Goal: Transaction & Acquisition: Subscribe to service/newsletter

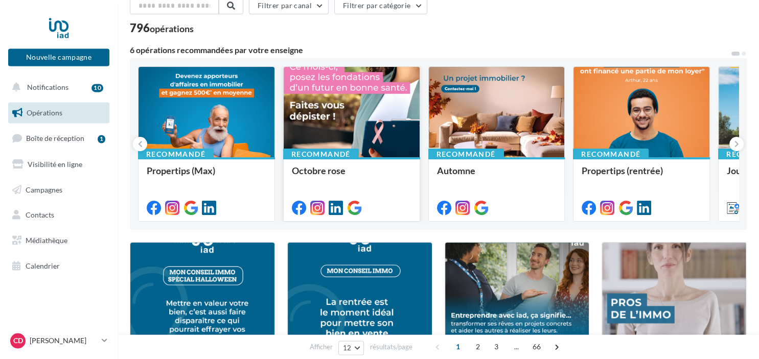
scroll to position [54, 0]
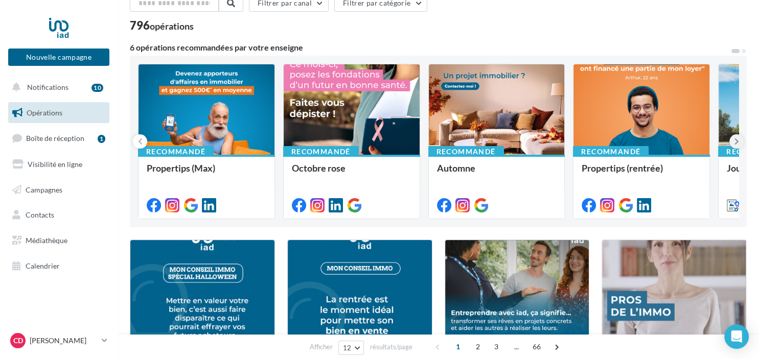
click at [736, 142] on icon at bounding box center [737, 142] width 5 height 10
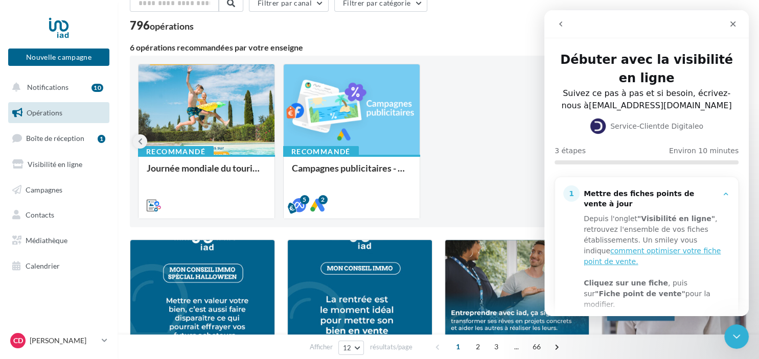
scroll to position [0, 0]
click at [141, 140] on icon at bounding box center [140, 142] width 5 height 10
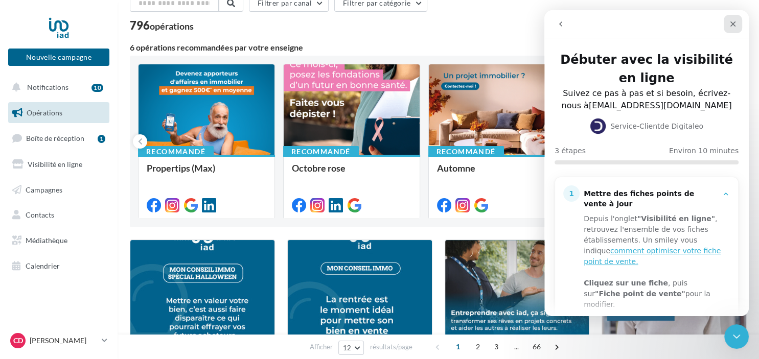
click at [737, 25] on icon "Fermer" at bounding box center [733, 24] width 8 height 8
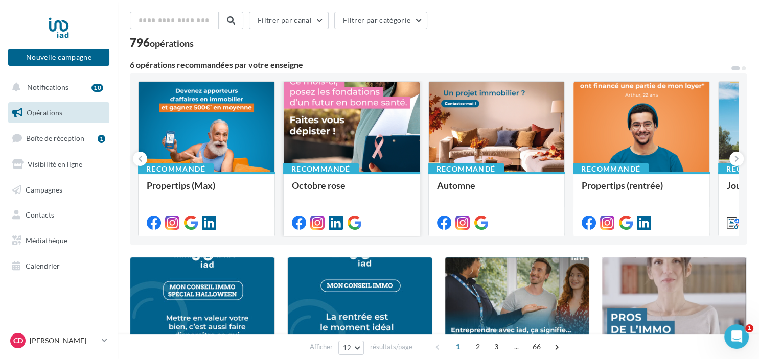
scroll to position [54, 0]
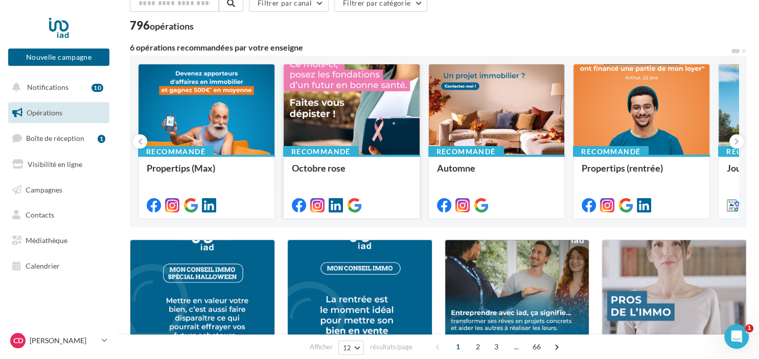
click at [379, 105] on div at bounding box center [352, 110] width 136 height 92
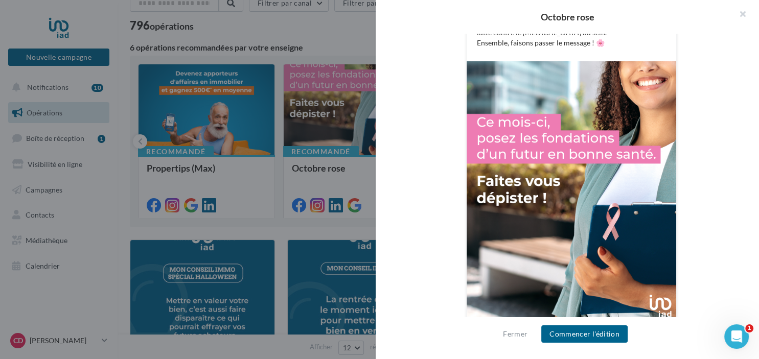
scroll to position [336, 0]
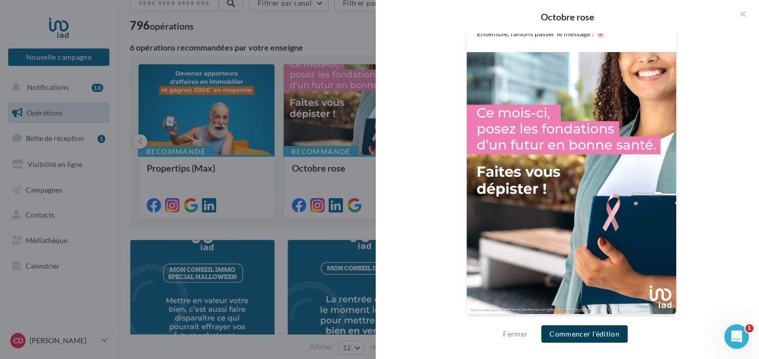
click at [583, 334] on button "Commencer l'édition" at bounding box center [584, 334] width 86 height 17
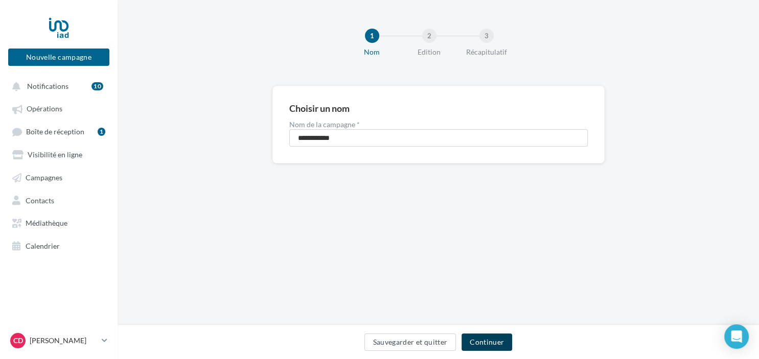
click at [492, 342] on button "Continuer" at bounding box center [487, 342] width 51 height 17
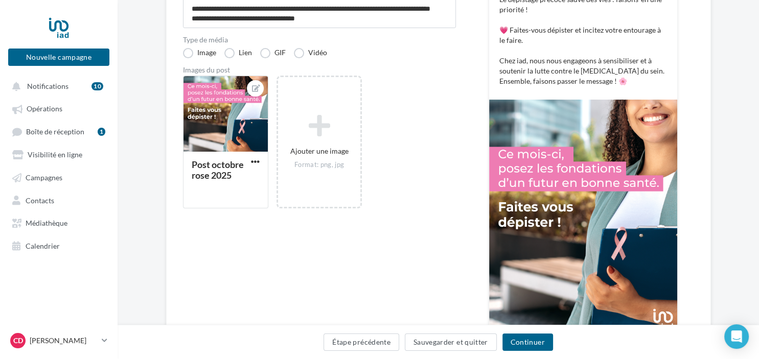
scroll to position [270, 0]
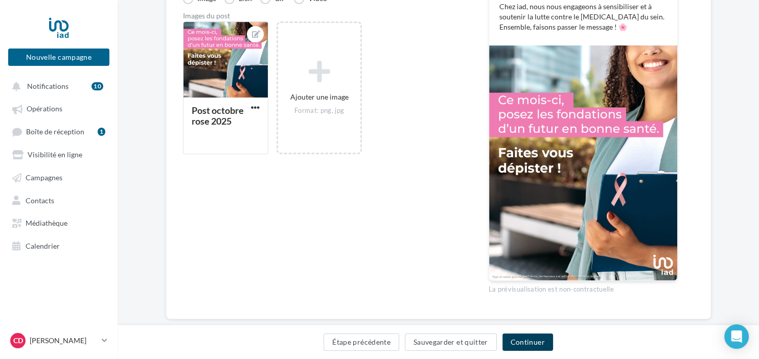
click at [528, 344] on button "Continuer" at bounding box center [528, 342] width 51 height 17
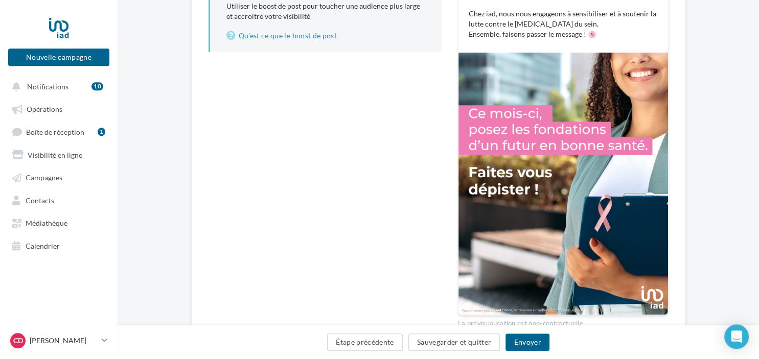
scroll to position [305, 0]
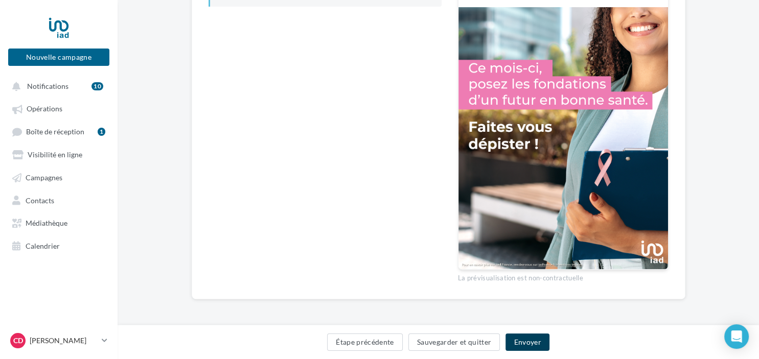
click at [535, 342] on button "Envoyer" at bounding box center [527, 342] width 43 height 17
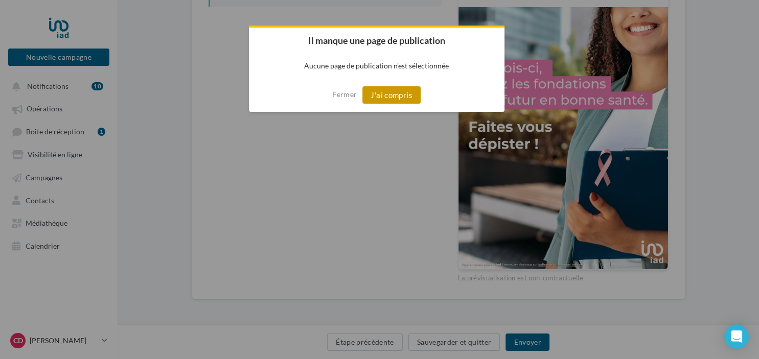
click at [390, 88] on button "J'ai compris" at bounding box center [391, 94] width 58 height 17
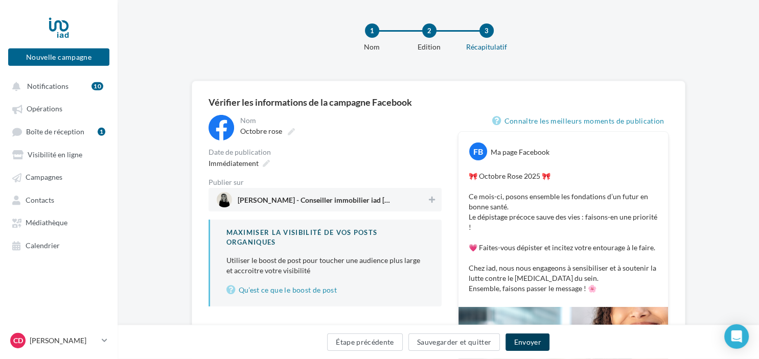
scroll to position [0, 0]
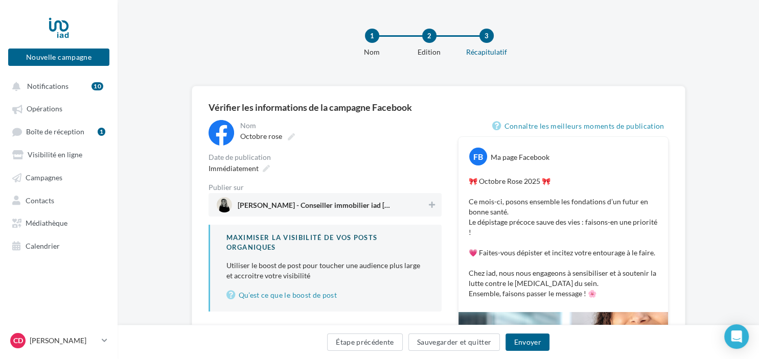
click at [352, 197] on div "[PERSON_NAME] - Conseiller immobilier iad [GEOGRAPHIC_DATA]" at bounding box center [325, 205] width 233 height 24
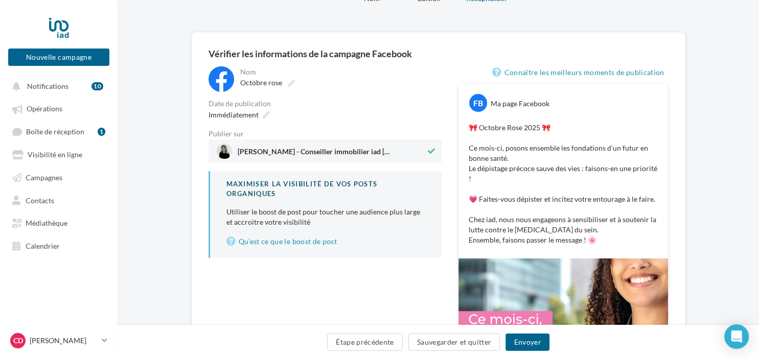
scroll to position [305, 0]
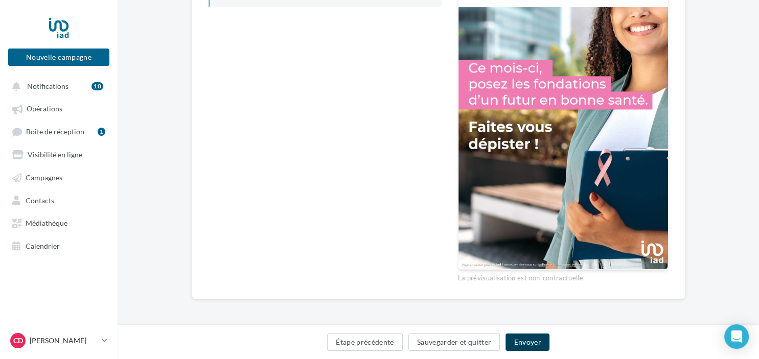
click at [527, 340] on button "Envoyer" at bounding box center [527, 342] width 43 height 17
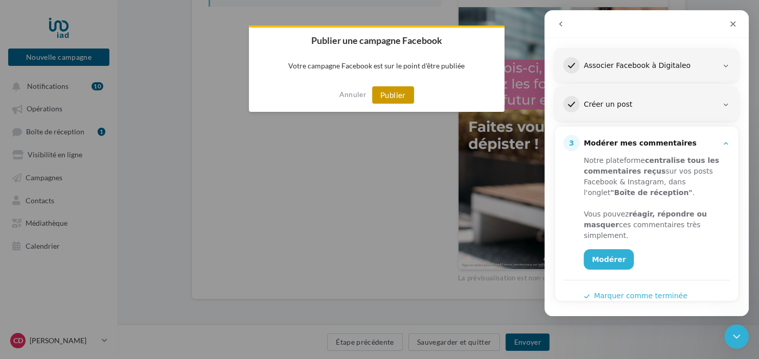
scroll to position [128, 0]
drag, startPoint x: 394, startPoint y: 96, endPoint x: 398, endPoint y: 152, distance: 56.9
click at [618, 250] on link "Modérer" at bounding box center [609, 260] width 50 height 20
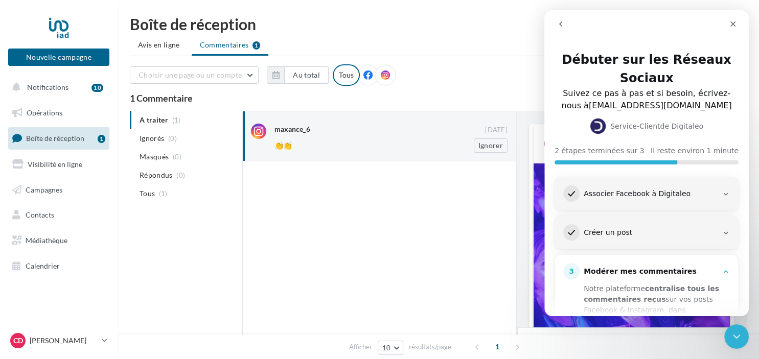
scroll to position [399, 0]
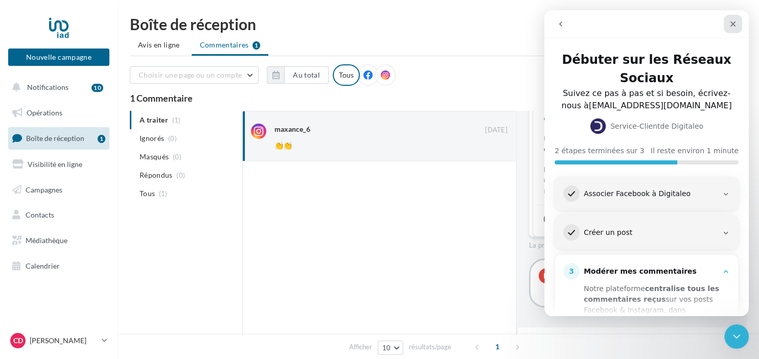
click at [733, 22] on icon "Fermer" at bounding box center [733, 24] width 8 height 8
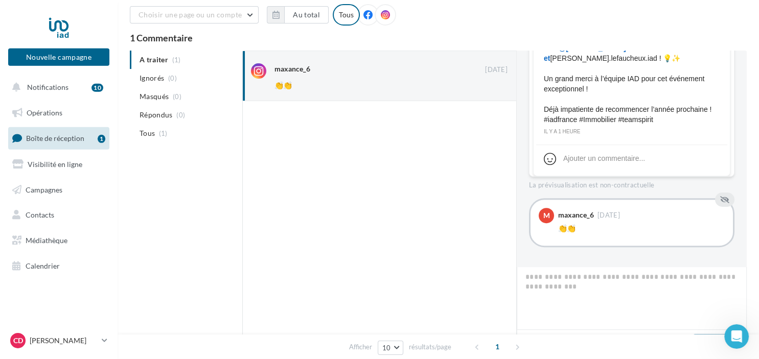
scroll to position [0, 0]
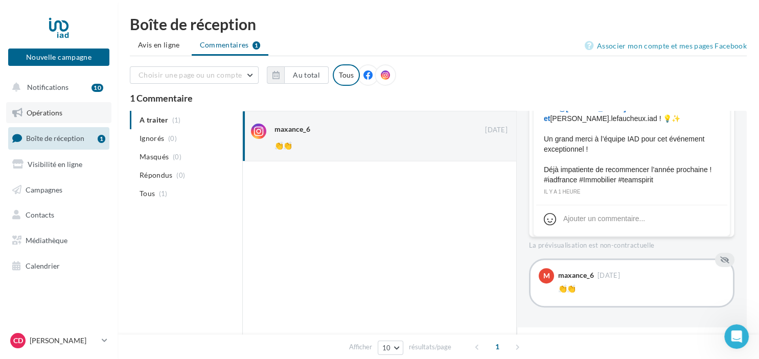
click at [55, 108] on link "Opérations" at bounding box center [58, 112] width 105 height 21
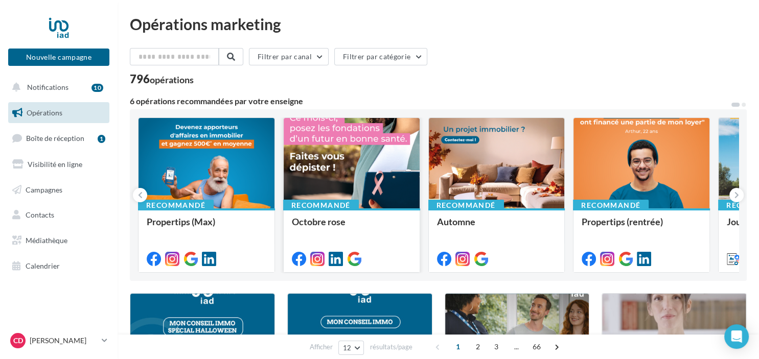
click at [352, 156] on div at bounding box center [352, 164] width 136 height 92
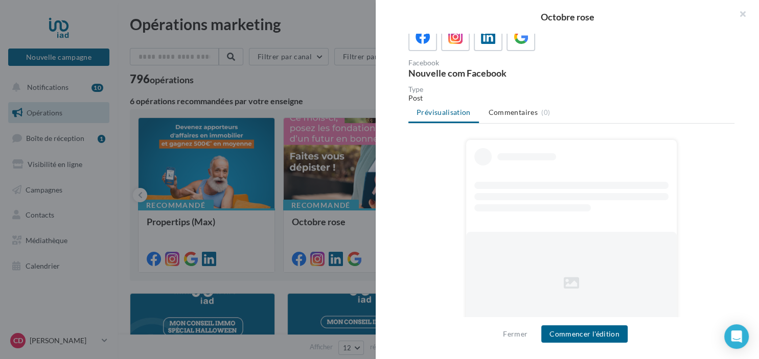
scroll to position [87, 0]
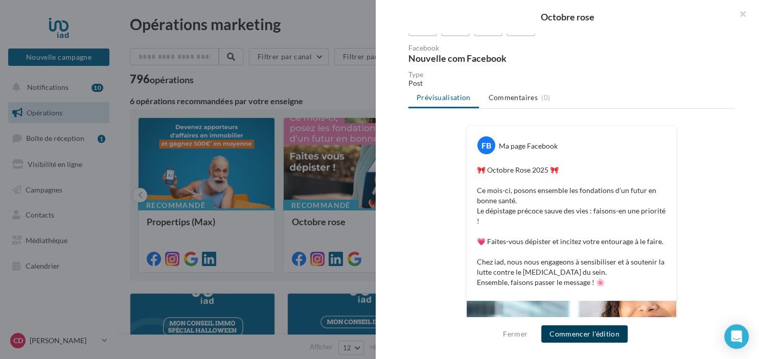
click at [588, 331] on button "Commencer l'édition" at bounding box center [584, 334] width 86 height 17
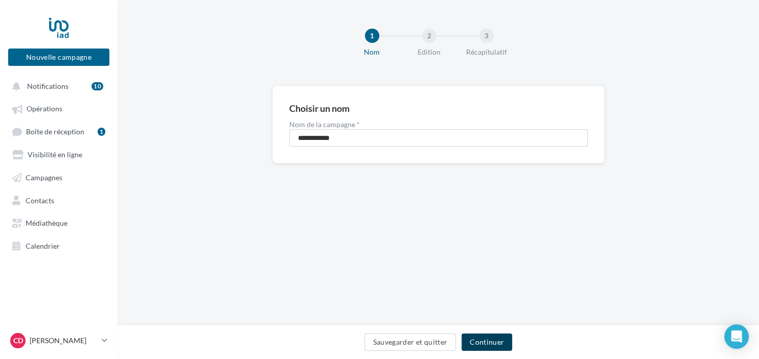
click at [482, 345] on button "Continuer" at bounding box center [487, 342] width 51 height 17
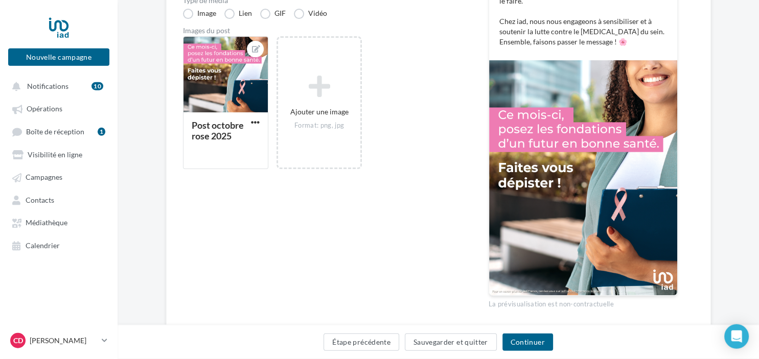
scroll to position [270, 0]
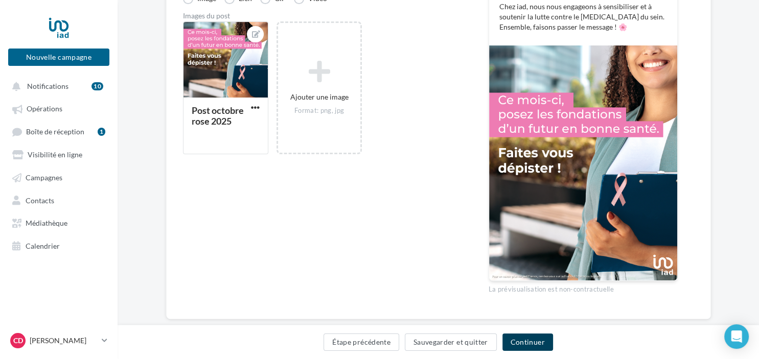
click at [535, 340] on button "Continuer" at bounding box center [528, 342] width 51 height 17
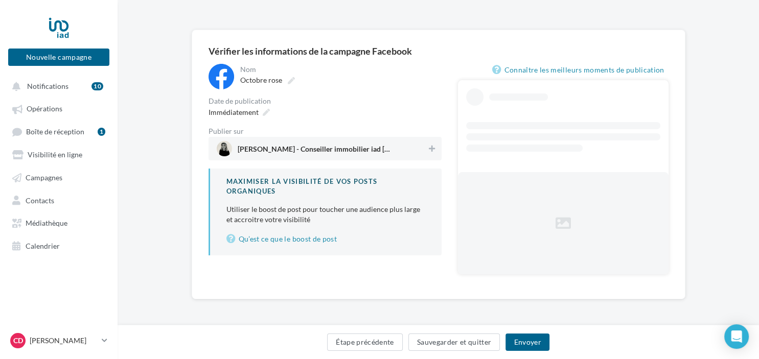
scroll to position [29, 0]
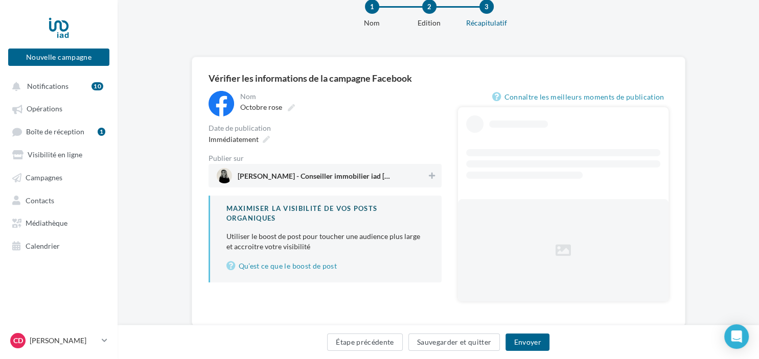
click at [411, 145] on div "**********" at bounding box center [325, 187] width 233 height 192
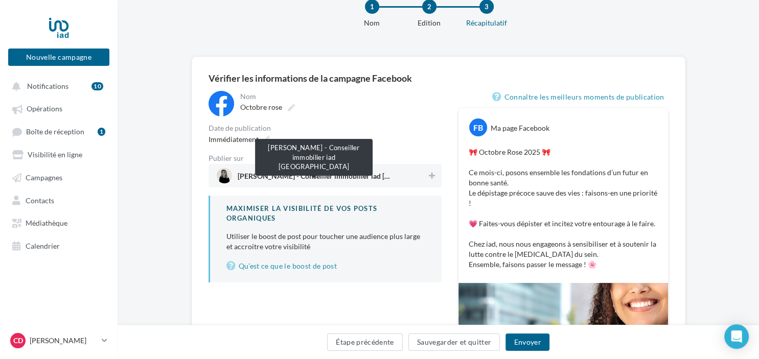
click at [385, 174] on span "Clarence De Redon - Conseiller immobilier iad France" at bounding box center [314, 178] width 153 height 11
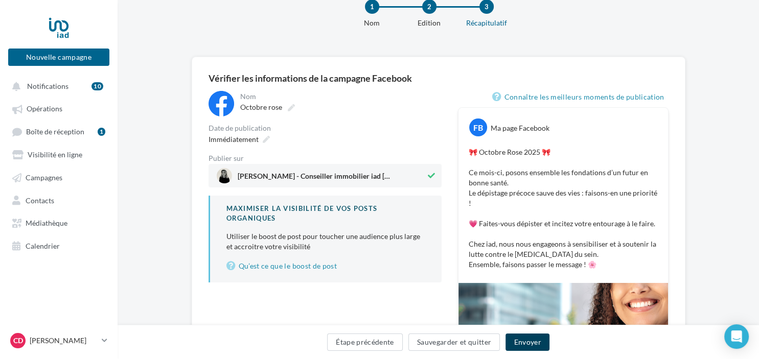
click at [526, 345] on button "Envoyer" at bounding box center [527, 342] width 43 height 17
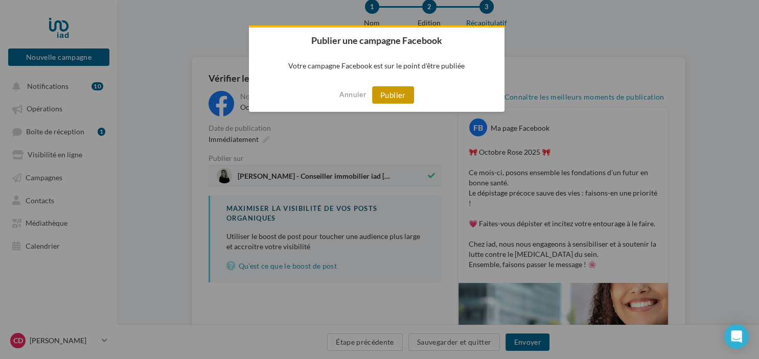
click at [403, 92] on button "Publier" at bounding box center [393, 94] width 42 height 17
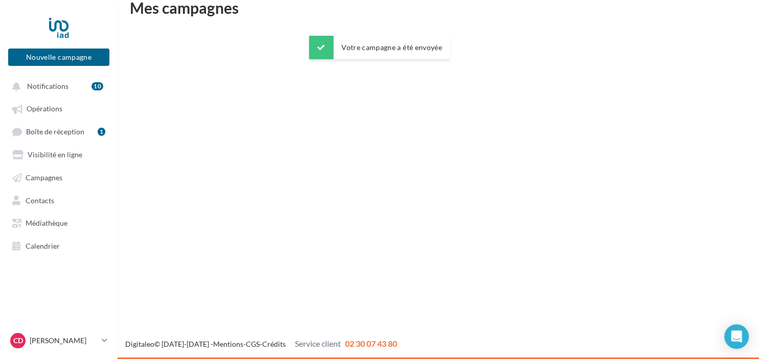
scroll to position [16, 0]
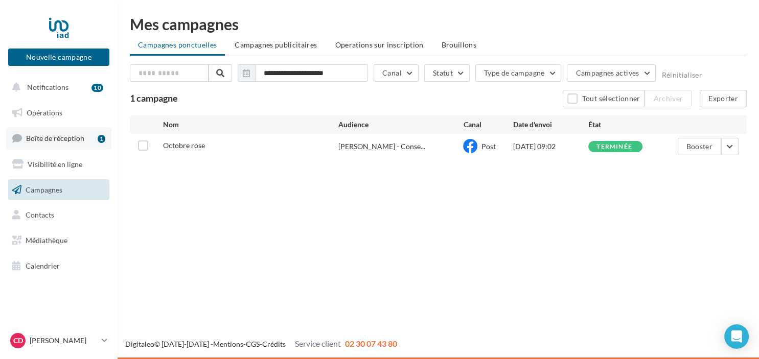
click at [52, 139] on span "Boîte de réception" at bounding box center [55, 138] width 58 height 9
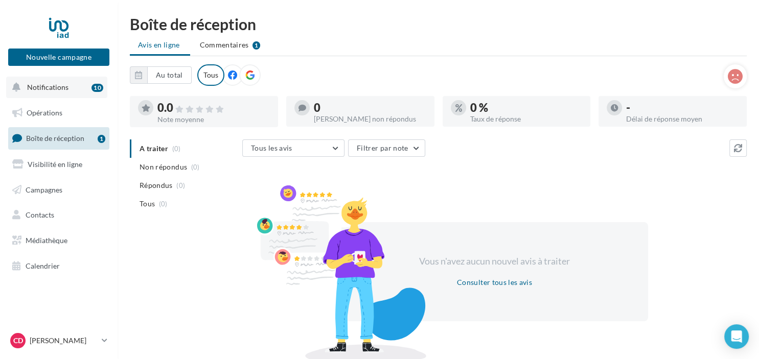
click at [64, 85] on span "Notifications" at bounding box center [47, 87] width 41 height 9
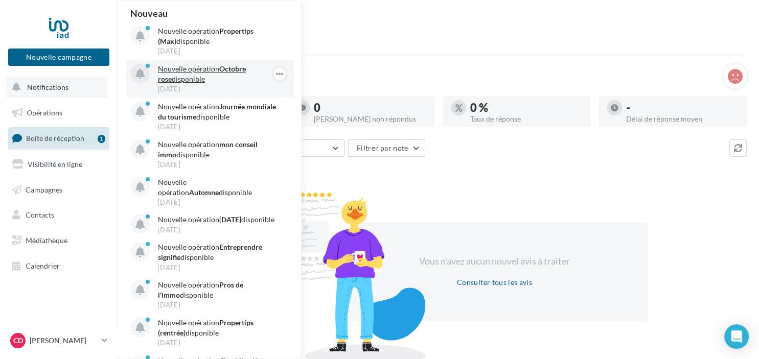
click at [178, 72] on p "Nouvelle opération Octobre rose disponible" at bounding box center [217, 74] width 119 height 20
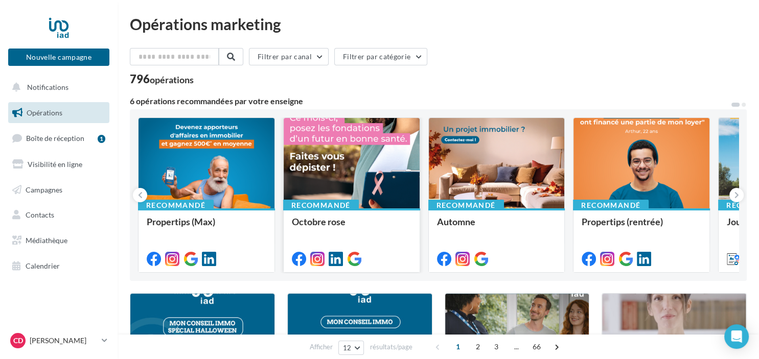
click at [342, 183] on div at bounding box center [352, 164] width 136 height 92
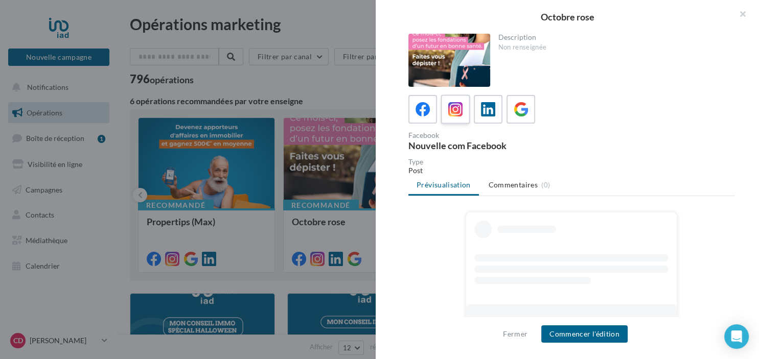
click at [452, 110] on icon at bounding box center [455, 109] width 15 height 15
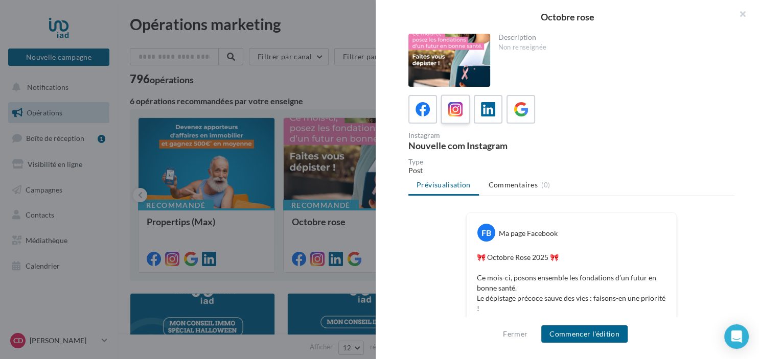
click at [459, 115] on icon at bounding box center [455, 109] width 15 height 15
click at [453, 106] on icon at bounding box center [455, 109] width 14 height 14
click at [491, 109] on icon at bounding box center [488, 109] width 14 height 14
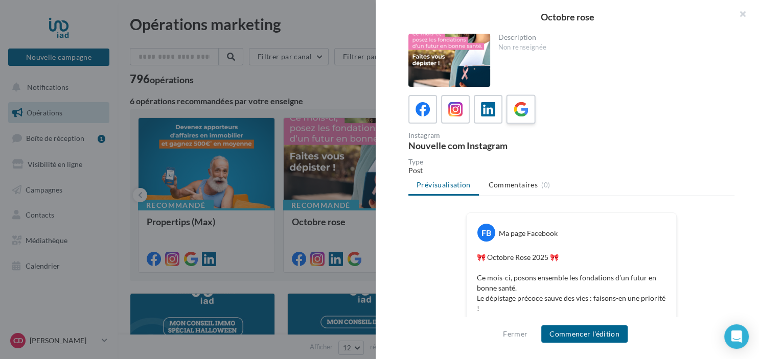
click at [516, 111] on icon at bounding box center [521, 109] width 15 height 15
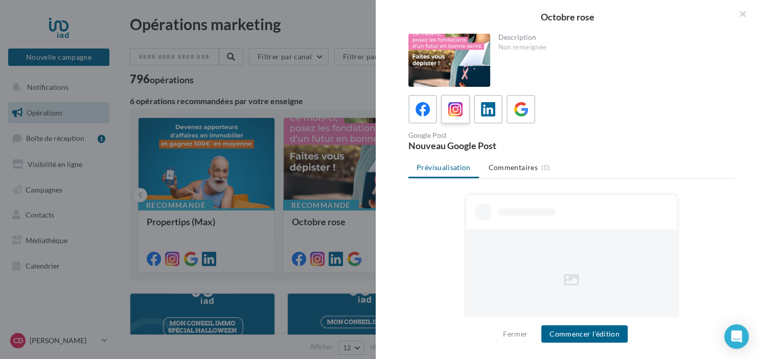
click at [457, 111] on icon at bounding box center [455, 109] width 15 height 15
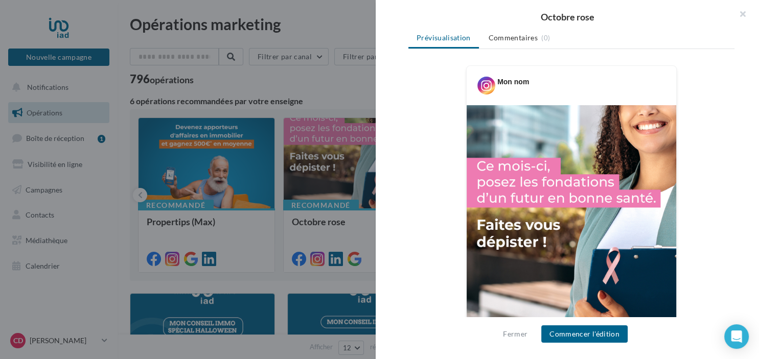
scroll to position [154, 0]
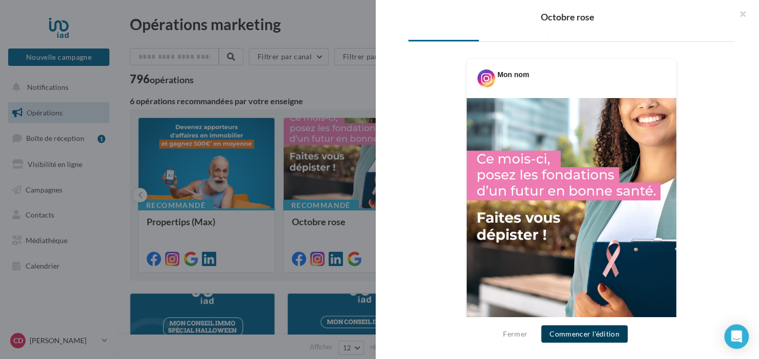
click at [588, 336] on button "Commencer l'édition" at bounding box center [584, 334] width 86 height 17
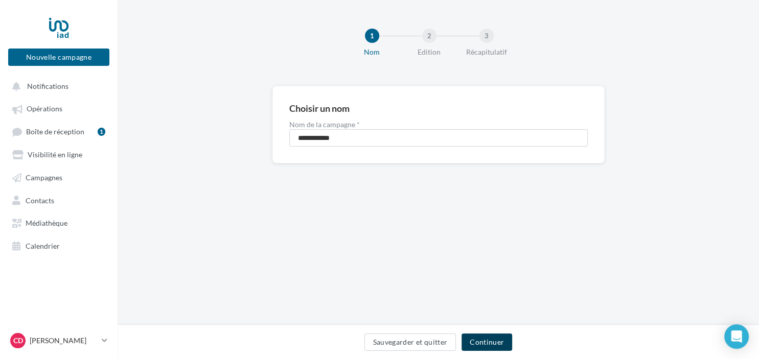
click at [498, 343] on button "Continuer" at bounding box center [487, 342] width 51 height 17
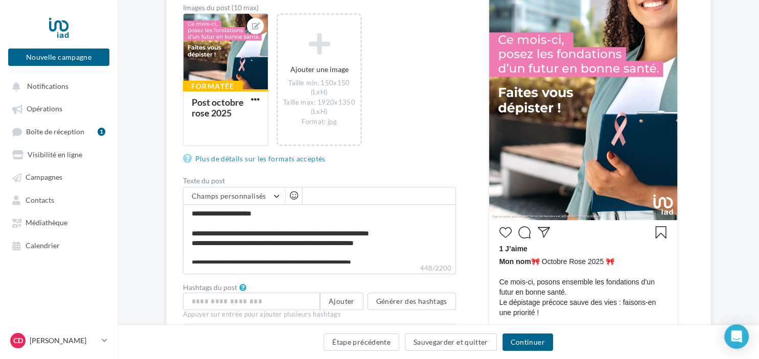
scroll to position [162, 0]
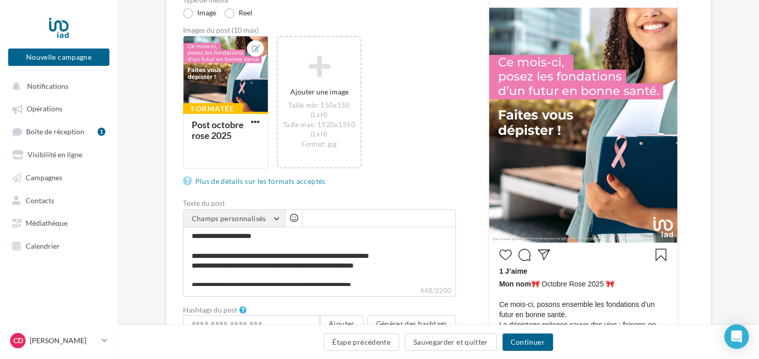
click at [250, 220] on span "Champs personnalisés" at bounding box center [229, 218] width 75 height 9
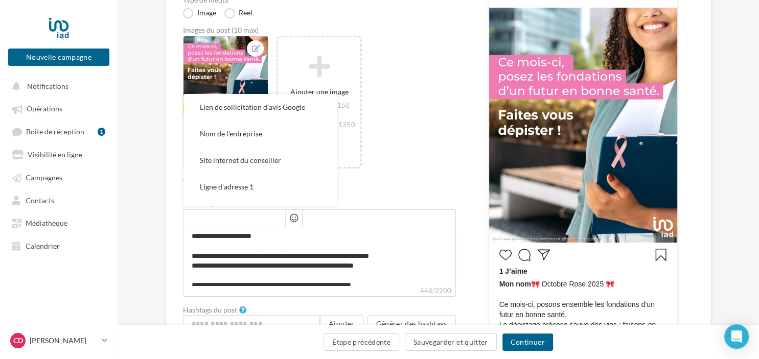
click at [251, 218] on input "text" at bounding box center [235, 218] width 102 height 17
click at [311, 242] on textarea "**********" at bounding box center [319, 256] width 273 height 59
